Goal: Contribute content: Add original content to the website for others to see

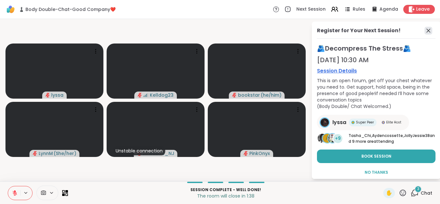
click at [428, 31] on icon at bounding box center [429, 31] width 8 height 8
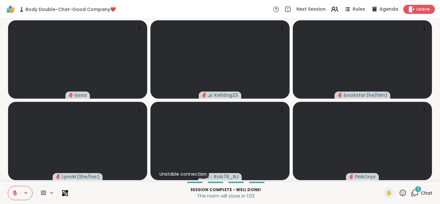
click at [414, 194] on icon at bounding box center [416, 193] width 6 height 6
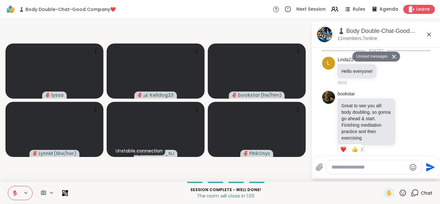
scroll to position [1937, 0]
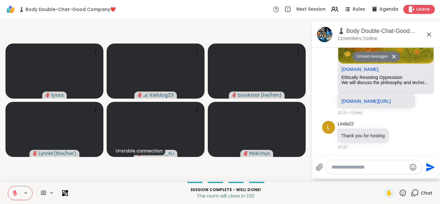
click at [356, 168] on textarea "Type your message" at bounding box center [369, 167] width 75 height 6
type textarea "**********"
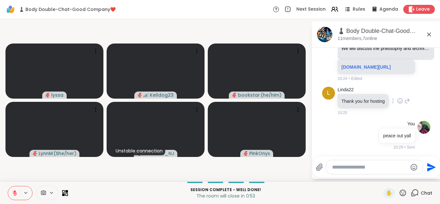
scroll to position [1956, 0]
click at [430, 35] on icon at bounding box center [430, 35] width 8 height 8
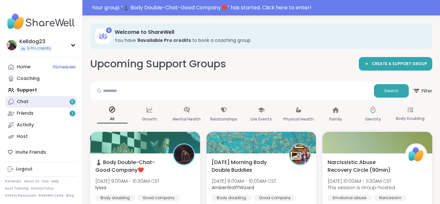
click at [25, 99] on div "Chat 5" at bounding box center [23, 102] width 12 height 6
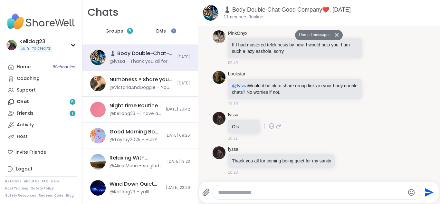
click at [366, 135] on div "lyssa Ofc 10:21" at bounding box center [319, 126] width 213 height 34
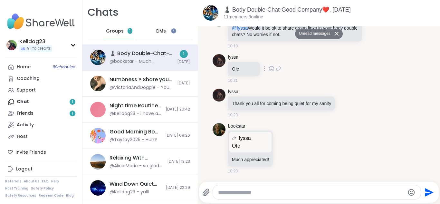
scroll to position [1247, 0]
click at [250, 189] on textarea "Type your message" at bounding box center [311, 192] width 187 height 6
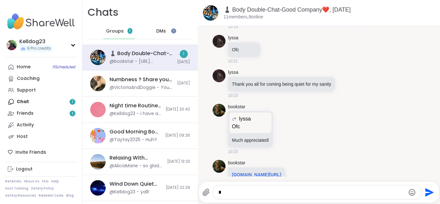
scroll to position [1288, 0]
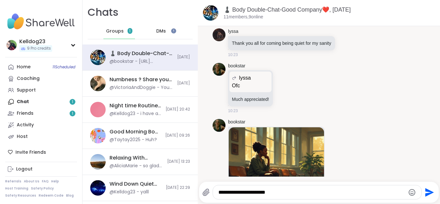
type textarea "**********"
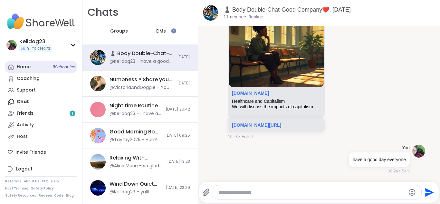
click at [25, 67] on div "Home 11 Scheduled" at bounding box center [24, 67] width 14 height 6
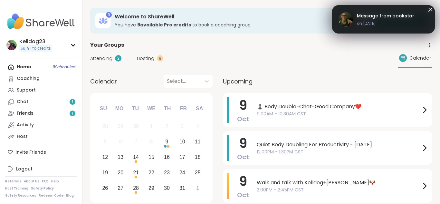
click at [106, 60] on span "Attending" at bounding box center [101, 58] width 22 height 7
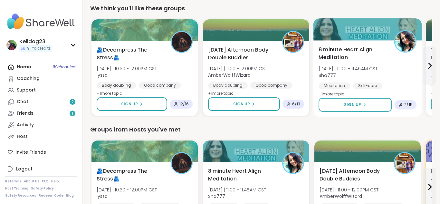
scroll to position [168, 0]
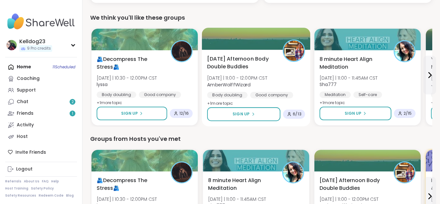
click at [251, 65] on span "[DATE] Afternoon Body Double Buddies" at bounding box center [241, 63] width 68 height 16
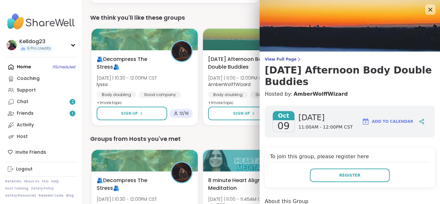
click at [369, 97] on h4 "Hosted by: AmberWolffWizard" at bounding box center [350, 94] width 170 height 8
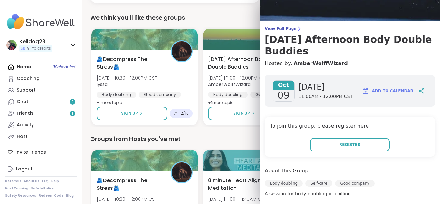
scroll to position [13, 0]
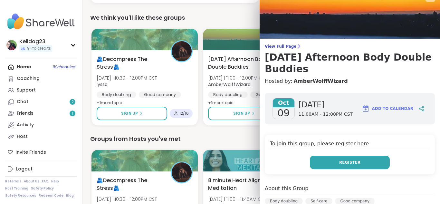
click at [335, 160] on button "Register" at bounding box center [350, 163] width 80 height 14
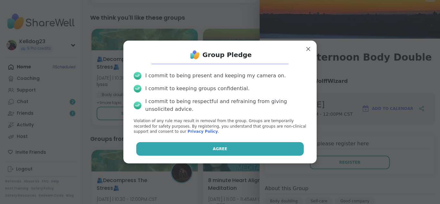
click at [235, 146] on button "Agree" at bounding box center [220, 149] width 168 height 14
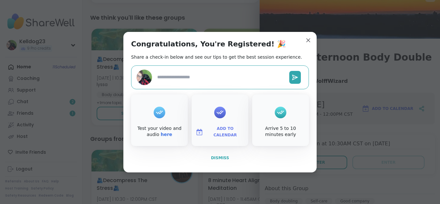
type textarea "*"
click at [218, 156] on span "Dismiss" at bounding box center [220, 158] width 18 height 5
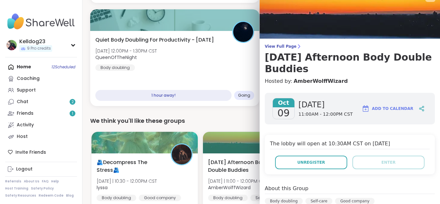
click at [23, 68] on div "Home 12 Scheduled Coaching Support Chat 2 Friends 1 Activity Host" at bounding box center [41, 101] width 72 height 81
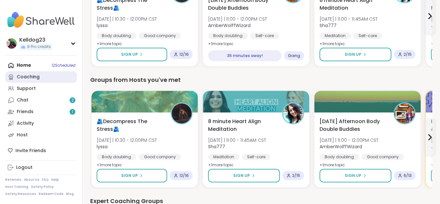
scroll to position [348, 0]
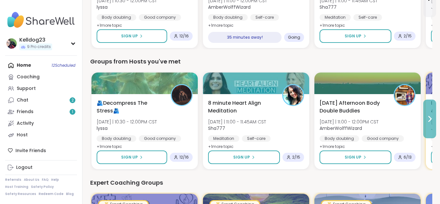
click at [431, 113] on button at bounding box center [430, 119] width 13 height 39
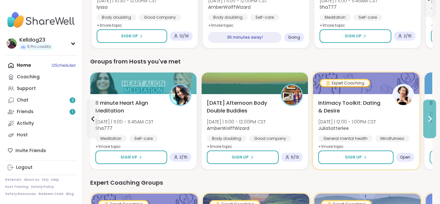
click at [431, 113] on button at bounding box center [430, 119] width 13 height 39
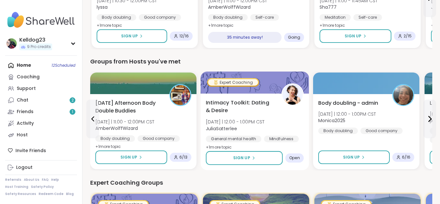
click at [281, 106] on div "Intimacy Toolkit: Dating & Desire [DATE] | 12:00 - 1:00PM CST JuliaSatterlee Ge…" at bounding box center [255, 125] width 98 height 53
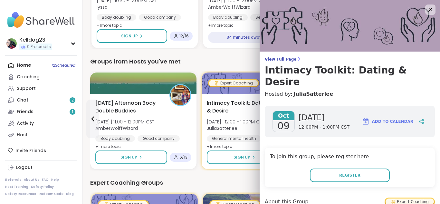
click at [341, 77] on div "View Full Page Intimacy Toolkit: Dating & Desire Hosted by: [PERSON_NAME]" at bounding box center [350, 77] width 181 height 41
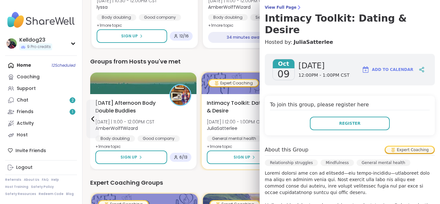
scroll to position [0, 0]
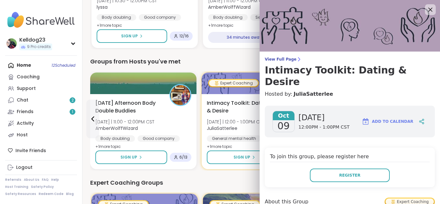
click at [430, 10] on icon at bounding box center [431, 10] width 4 height 4
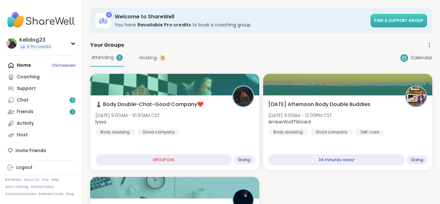
click at [409, 15] on link "Find a support group" at bounding box center [399, 21] width 57 height 14
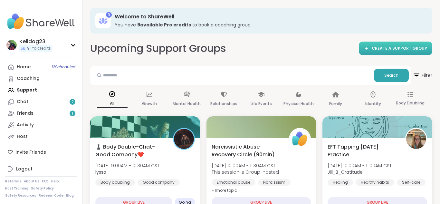
click at [393, 48] on span "CREATE A SUPPORT GROUP" at bounding box center [399, 48] width 55 height 5
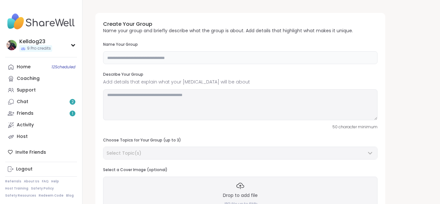
click at [140, 58] on input "text" at bounding box center [240, 57] width 275 height 13
type input "**********"
click at [120, 99] on textarea at bounding box center [240, 104] width 275 height 31
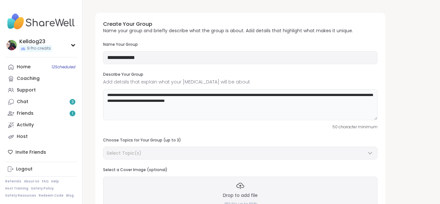
click at [309, 95] on textarea "**********" at bounding box center [240, 104] width 275 height 31
click at [233, 102] on textarea "**********" at bounding box center [240, 104] width 275 height 31
type textarea "**********"
click at [159, 60] on input "**********" at bounding box center [240, 57] width 275 height 13
click at [318, 130] on div "**********" at bounding box center [240, 116] width 290 height 207
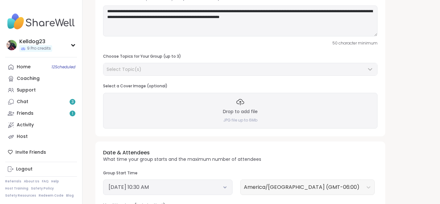
scroll to position [90, 0]
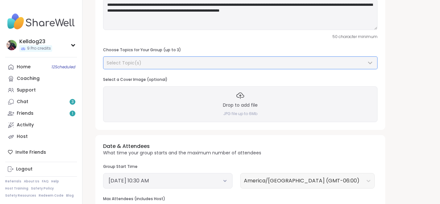
click at [170, 65] on div "Select Topic(s)" at bounding box center [237, 63] width 260 height 6
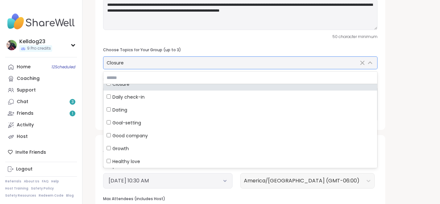
scroll to position [106, 0]
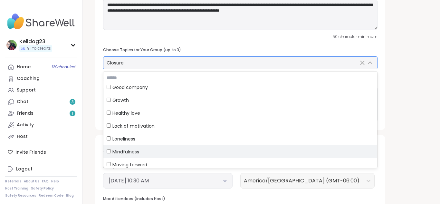
click at [110, 154] on div "Mindfulness" at bounding box center [241, 152] width 268 height 6
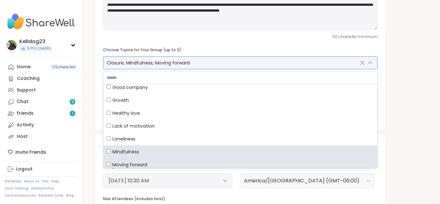
scroll to position [110, 0]
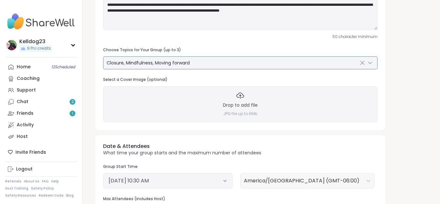
click at [430, 117] on div "**********" at bounding box center [261, 131] width 342 height 428
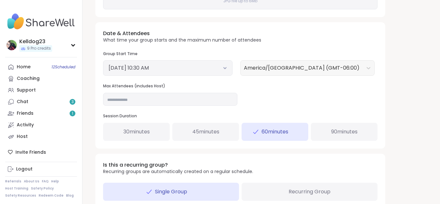
scroll to position [204, 0]
click at [154, 66] on button "[DATE] 10:30 AM" at bounding box center [168, 68] width 119 height 8
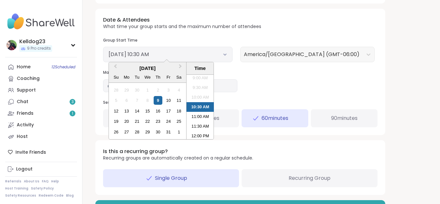
scroll to position [230, 0]
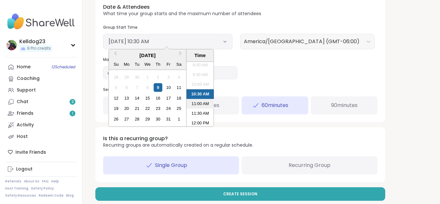
click at [210, 106] on li "11:00 AM" at bounding box center [200, 104] width 27 height 10
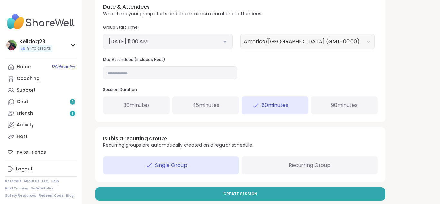
click at [172, 42] on button "[DATE] 11:00 AM" at bounding box center [168, 42] width 119 height 8
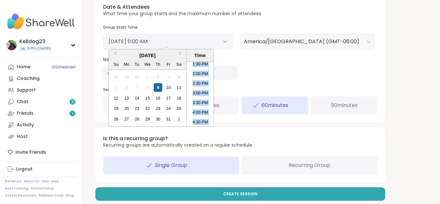
scroll to position [297, 0]
drag, startPoint x: 213, startPoint y: 92, endPoint x: 206, endPoint y: 108, distance: 16.9
click at [206, 108] on ul "12:00 AM 12:30 AM 1:00 AM 1:30 AM 2:00 AM 2:30 AM 3:00 AM 3:30 AM 4:00 AM 4:30 …" at bounding box center [200, 94] width 27 height 64
click at [203, 109] on li "5:30 PM" at bounding box center [200, 108] width 27 height 10
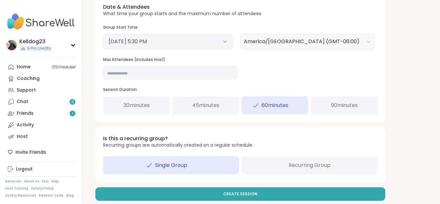
click at [145, 103] on span "30 minutes" at bounding box center [136, 106] width 26 height 8
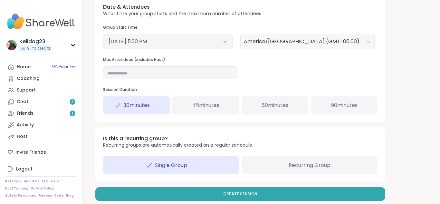
click at [272, 106] on span "60 minutes" at bounding box center [275, 106] width 27 height 8
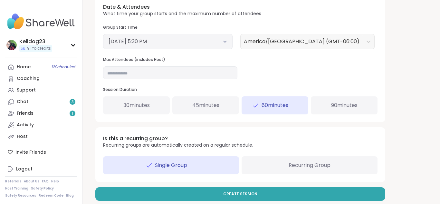
click at [272, 106] on span "60 minutes" at bounding box center [275, 106] width 27 height 8
click at [157, 45] on button "[DATE] 5:30 PM" at bounding box center [168, 42] width 119 height 8
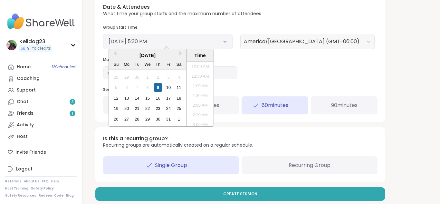
scroll to position [311, 0]
click at [198, 95] on li "5:30 PM" at bounding box center [200, 94] width 27 height 10
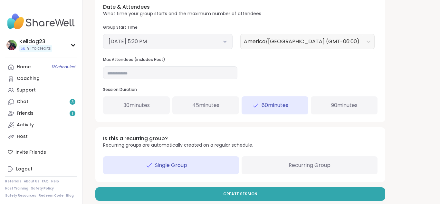
scroll to position [238, 0]
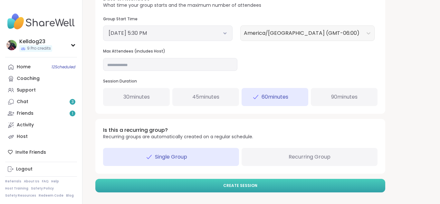
click at [164, 190] on button "Create Session" at bounding box center [240, 186] width 290 height 14
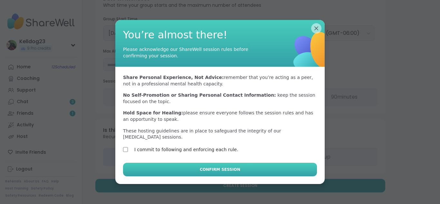
click at [141, 163] on button "Confirm Session" at bounding box center [220, 170] width 194 height 14
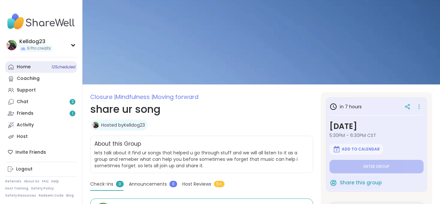
click at [28, 68] on div "Home 12 Scheduled" at bounding box center [24, 67] width 14 height 6
type textarea "*"
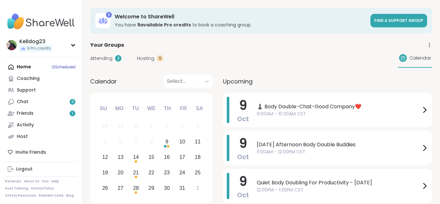
click at [95, 60] on span "Attending" at bounding box center [101, 58] width 22 height 7
